Goal: Information Seeking & Learning: Check status

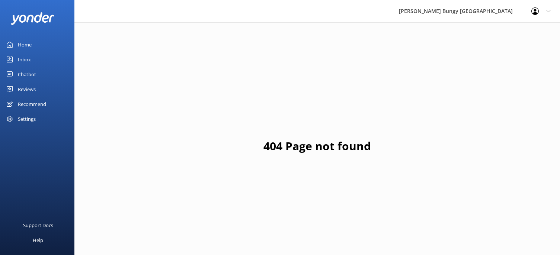
click at [30, 71] on div "Chatbot" at bounding box center [27, 74] width 18 height 15
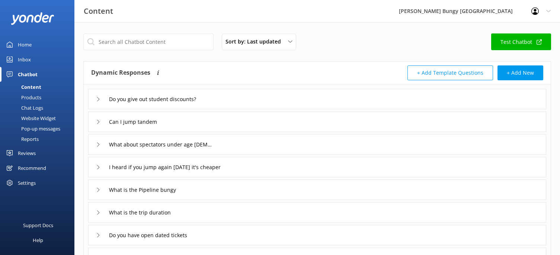
click at [35, 140] on div "Reports" at bounding box center [21, 139] width 34 height 10
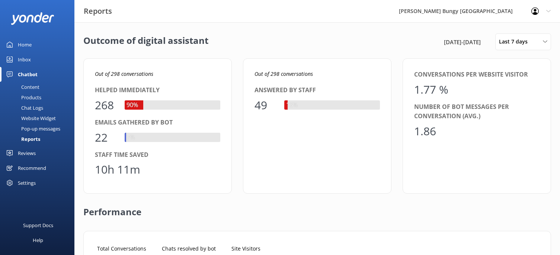
scroll to position [69, 439]
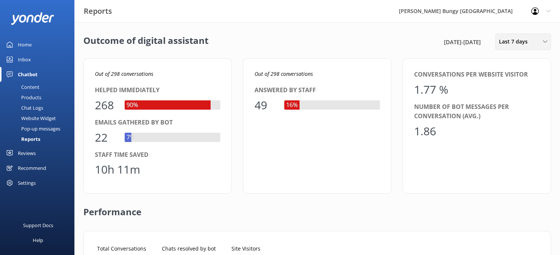
click at [518, 36] on div "Last 7 days Last 7 days Last 30 days Last month Last 90 days Last 180 days Cust…" at bounding box center [523, 41] width 56 height 17
click at [511, 132] on div "Custom" at bounding box center [507, 134] width 17 height 7
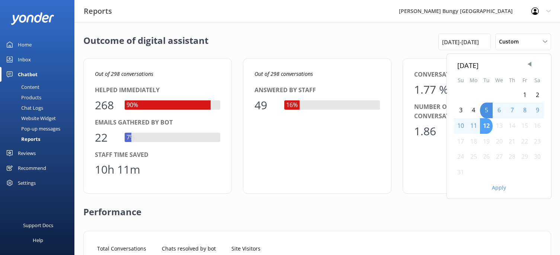
click at [484, 125] on div "12" at bounding box center [486, 126] width 13 height 16
click at [501, 186] on button "Apply" at bounding box center [499, 187] width 14 height 5
